Goal: Information Seeking & Learning: Find contact information

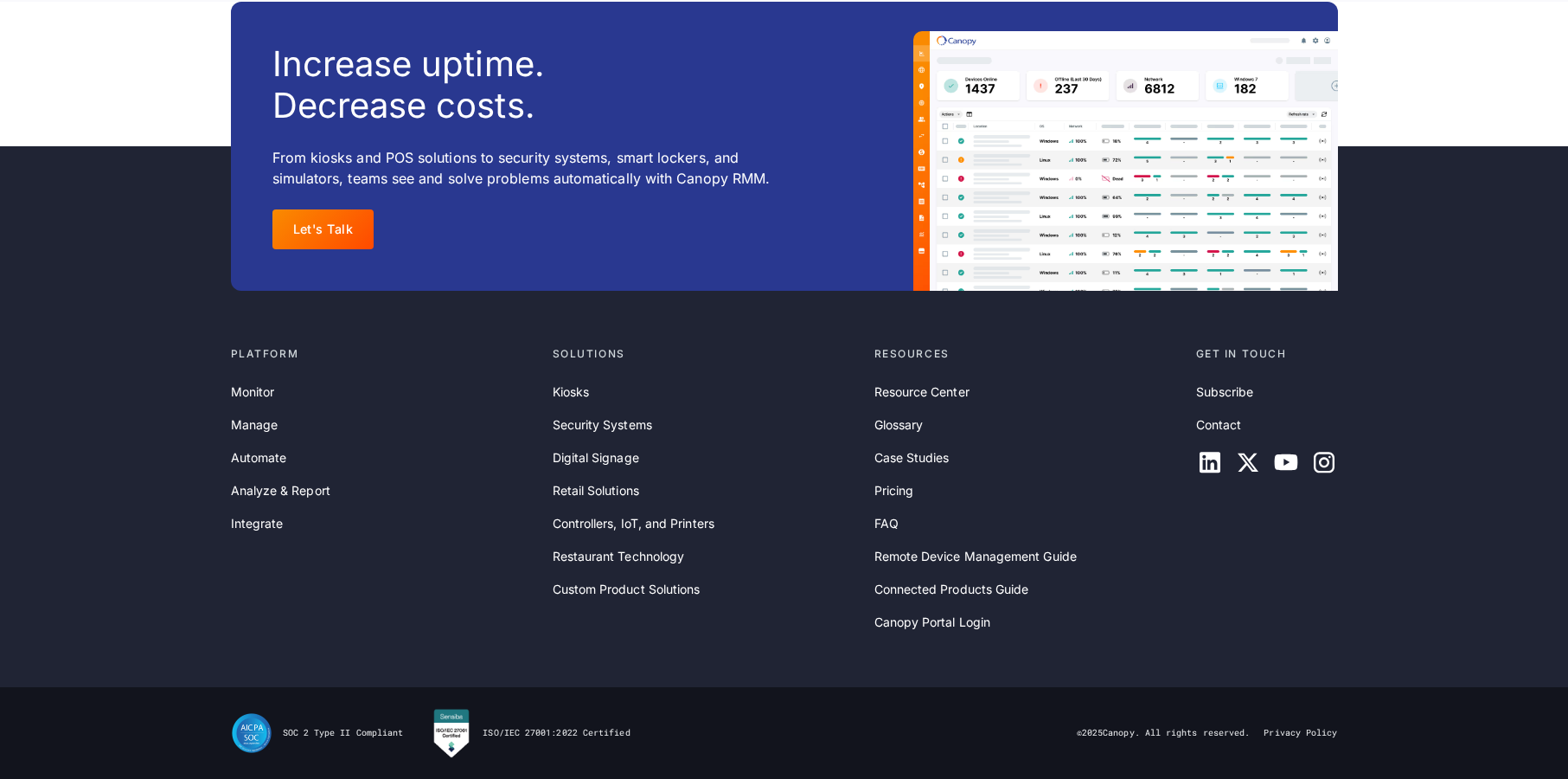
scroll to position [5642, 0]
click at [1215, 428] on link "Contact" at bounding box center [1219, 425] width 46 height 19
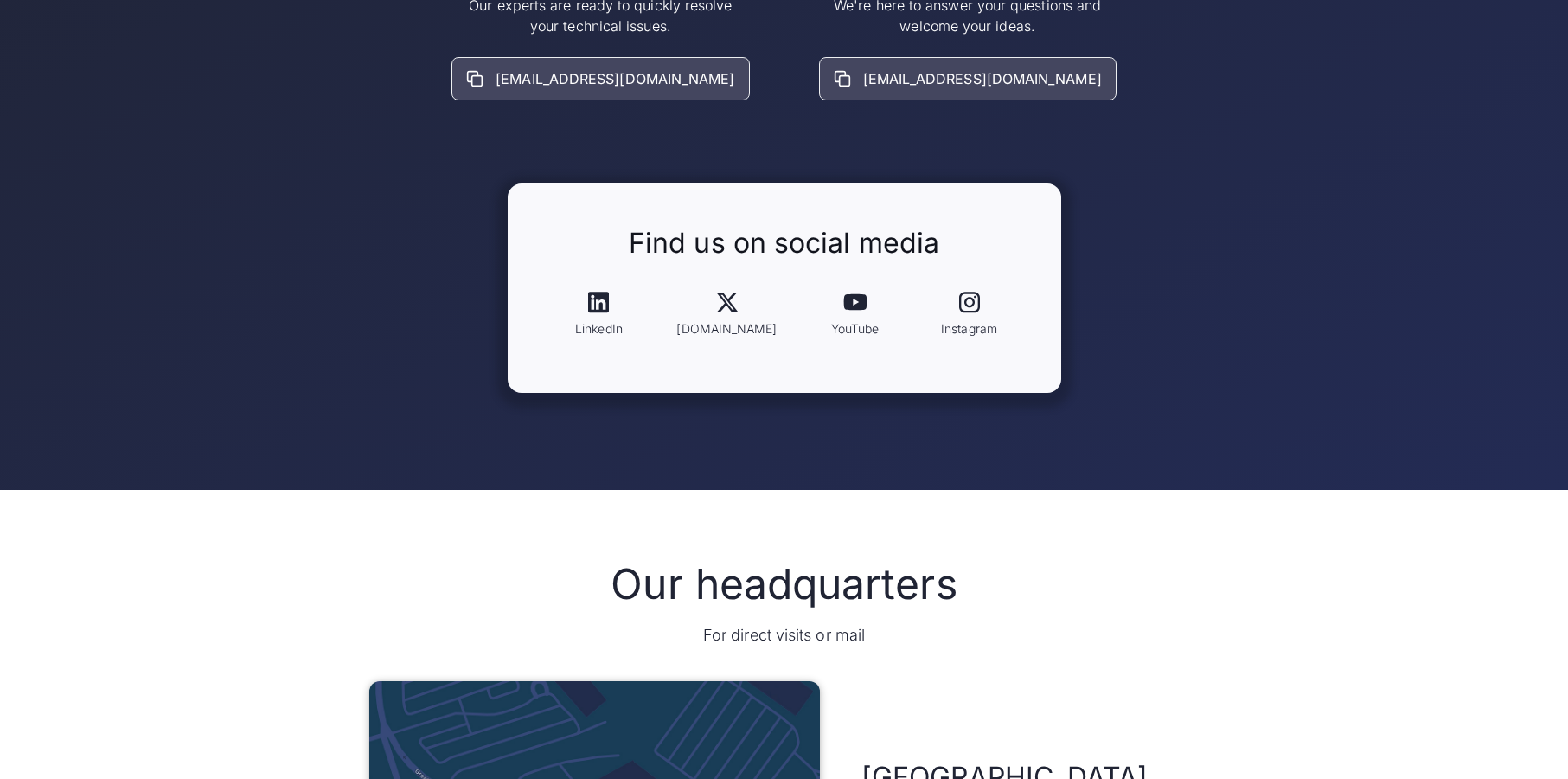
scroll to position [952, 0]
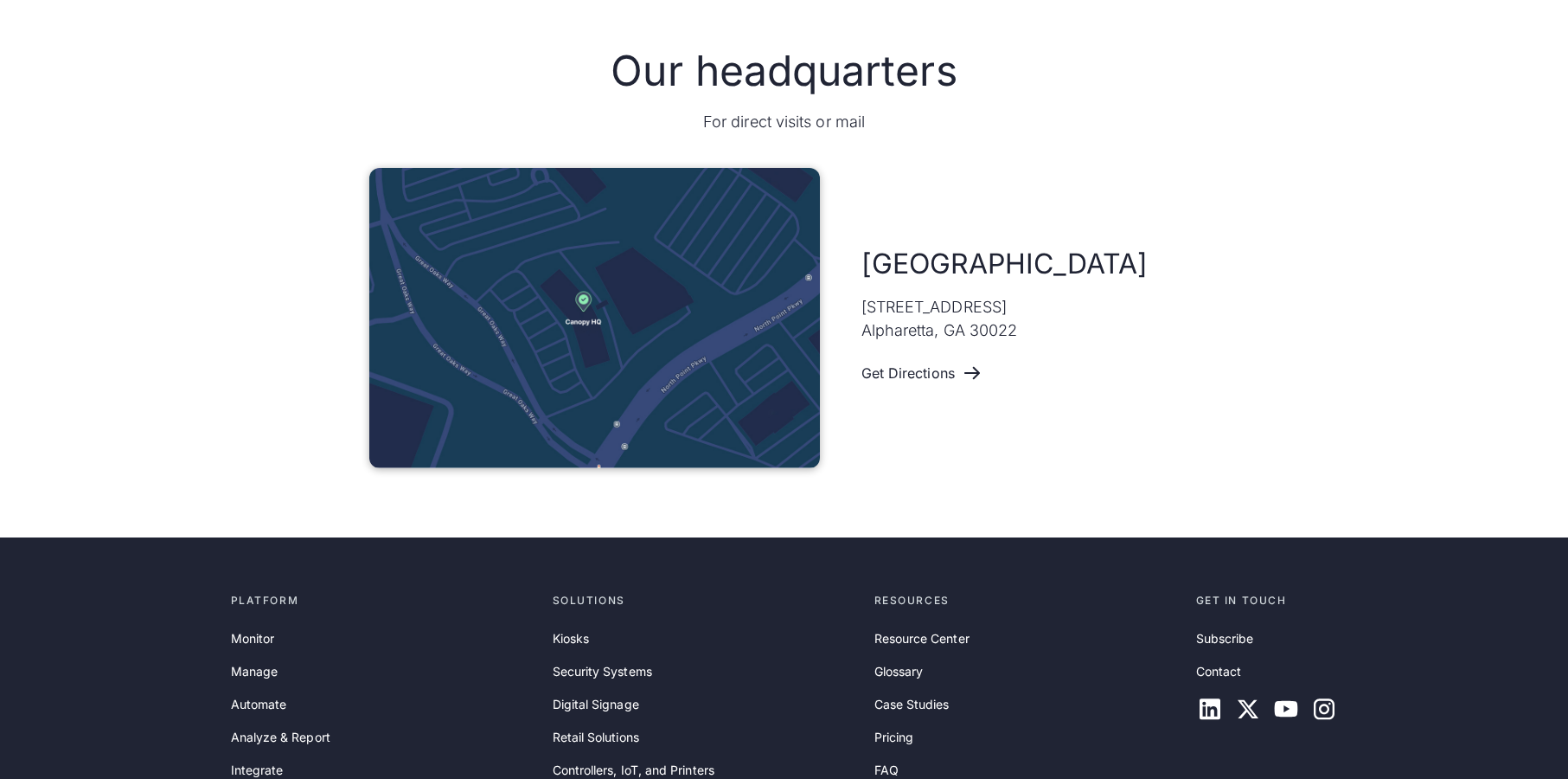
drag, startPoint x: 862, startPoint y: 303, endPoint x: 1072, endPoint y: 303, distance: 210.0
click at [1072, 303] on div "Atlanta [STREET_ADDRESS] Get Directions" at bounding box center [1030, 319] width 338 height 146
copy p "[STREET_ADDRESS]"
drag, startPoint x: 861, startPoint y: 331, endPoint x: 934, endPoint y: 333, distance: 73.0
click at [934, 333] on p "[STREET_ADDRESS]" at bounding box center [940, 318] width 157 height 46
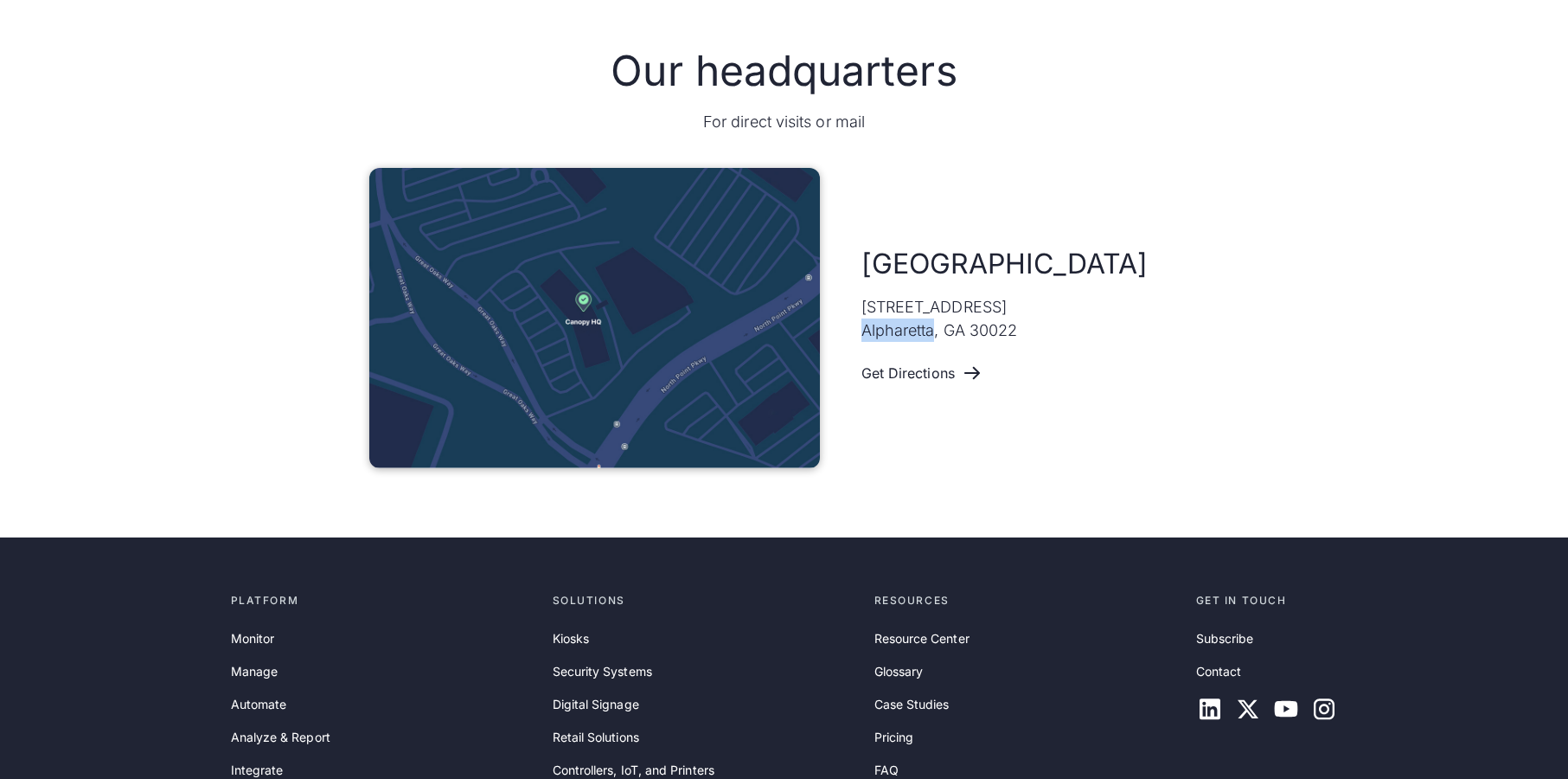
copy p "Alpharetta"
drag, startPoint x: 975, startPoint y: 329, endPoint x: 1019, endPoint y: 330, distance: 44.0
click at [1018, 330] on p "[STREET_ADDRESS]" at bounding box center [940, 318] width 157 height 46
copy p "30022"
